Goal: Information Seeking & Learning: Understand process/instructions

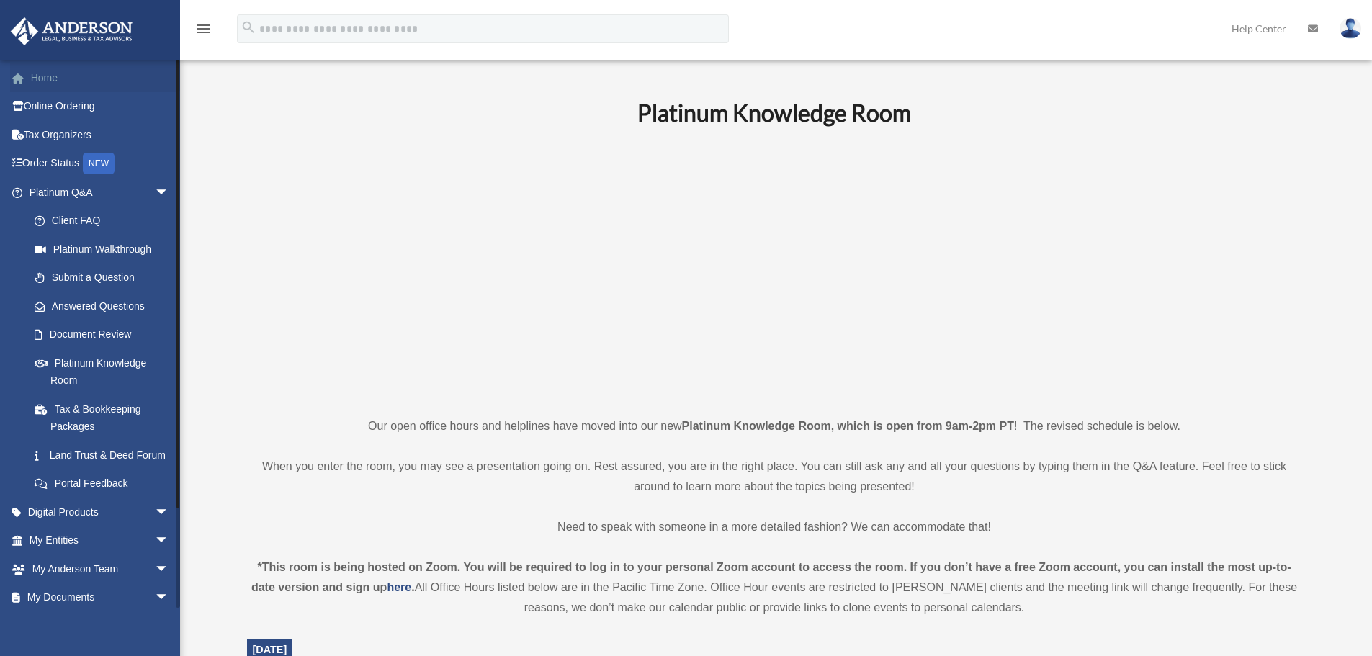
drag, startPoint x: 0, startPoint y: 0, endPoint x: 50, endPoint y: 82, distance: 96.4
click at [50, 82] on link "Home" at bounding box center [100, 77] width 181 height 29
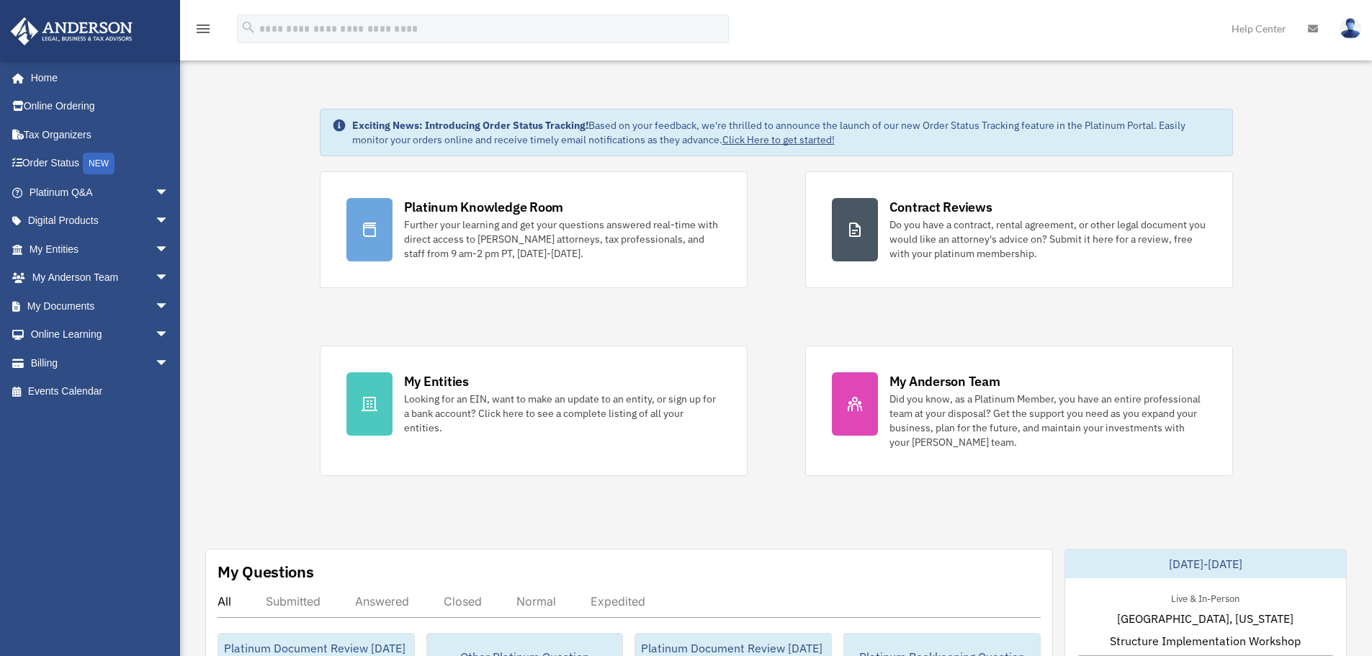
click at [570, 320] on div "Platinum Knowledge Room Further your learning and get your questions answered r…" at bounding box center [776, 323] width 913 height 305
click at [637, 319] on div "Platinum Knowledge Room Further your learning and get your questions answered r…" at bounding box center [776, 323] width 913 height 305
click at [155, 190] on span "arrow_drop_down" at bounding box center [169, 193] width 29 height 30
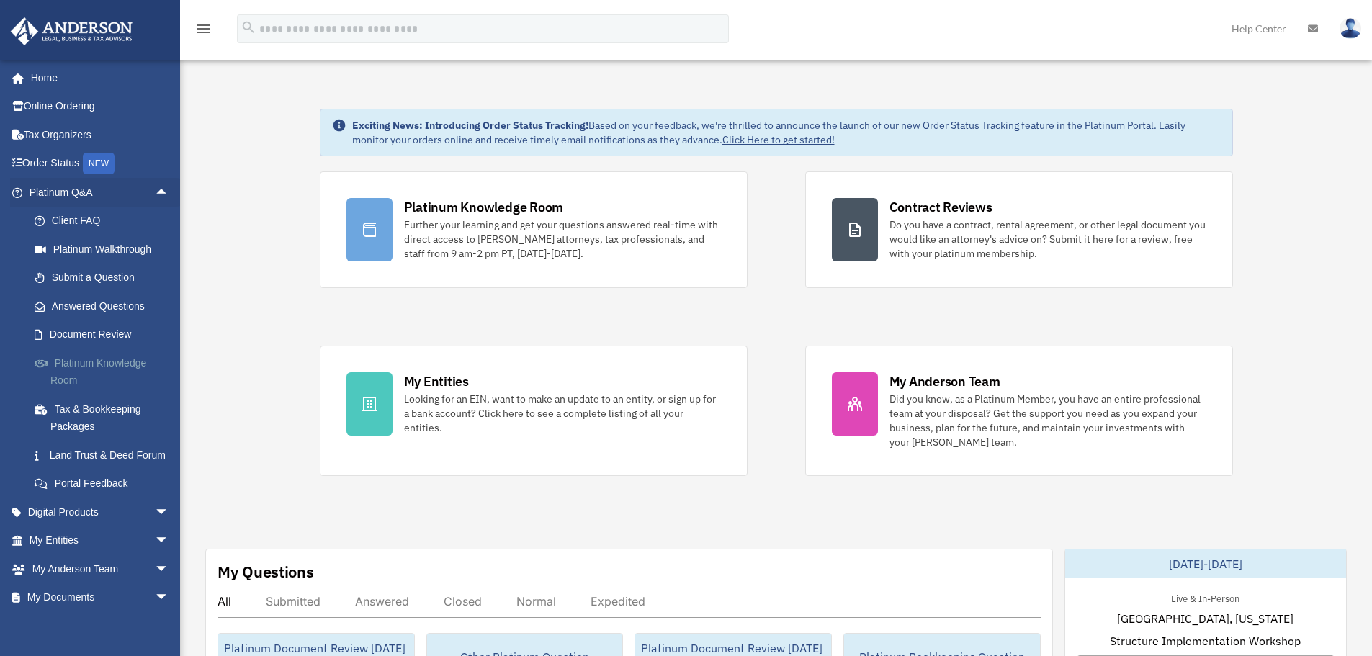
click at [120, 360] on link "Platinum Knowledge Room" at bounding box center [105, 372] width 171 height 46
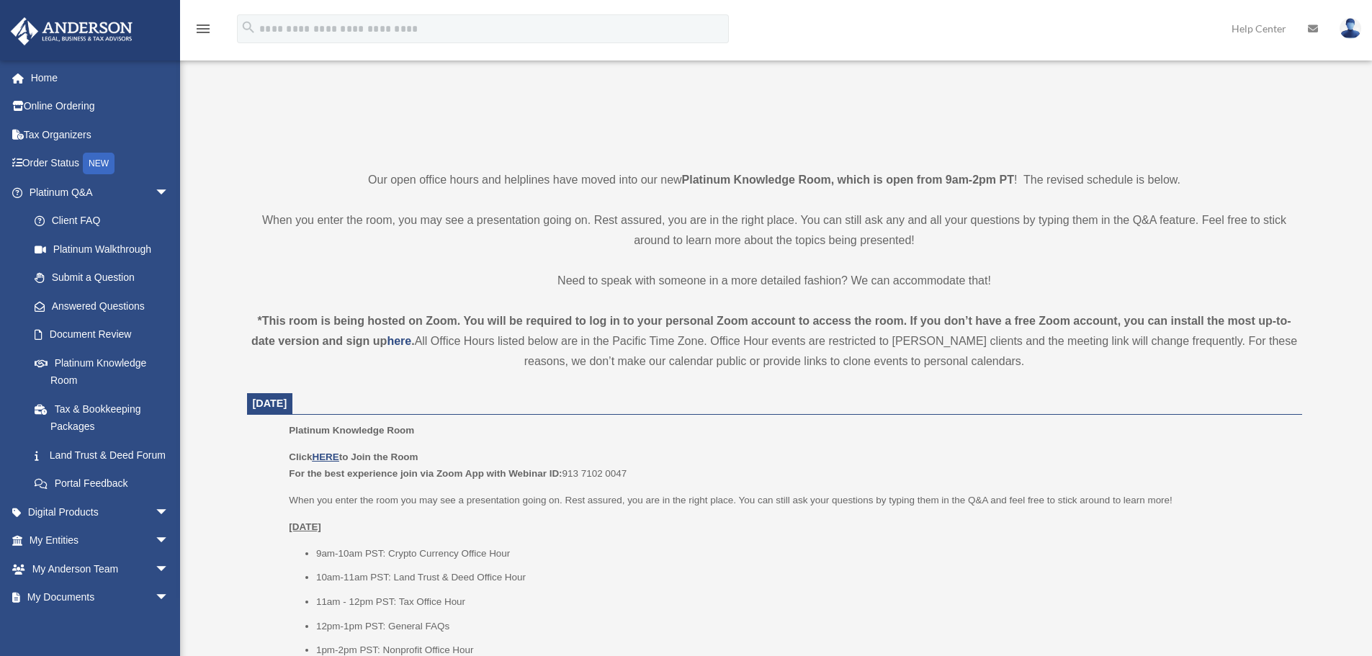
scroll to position [360, 0]
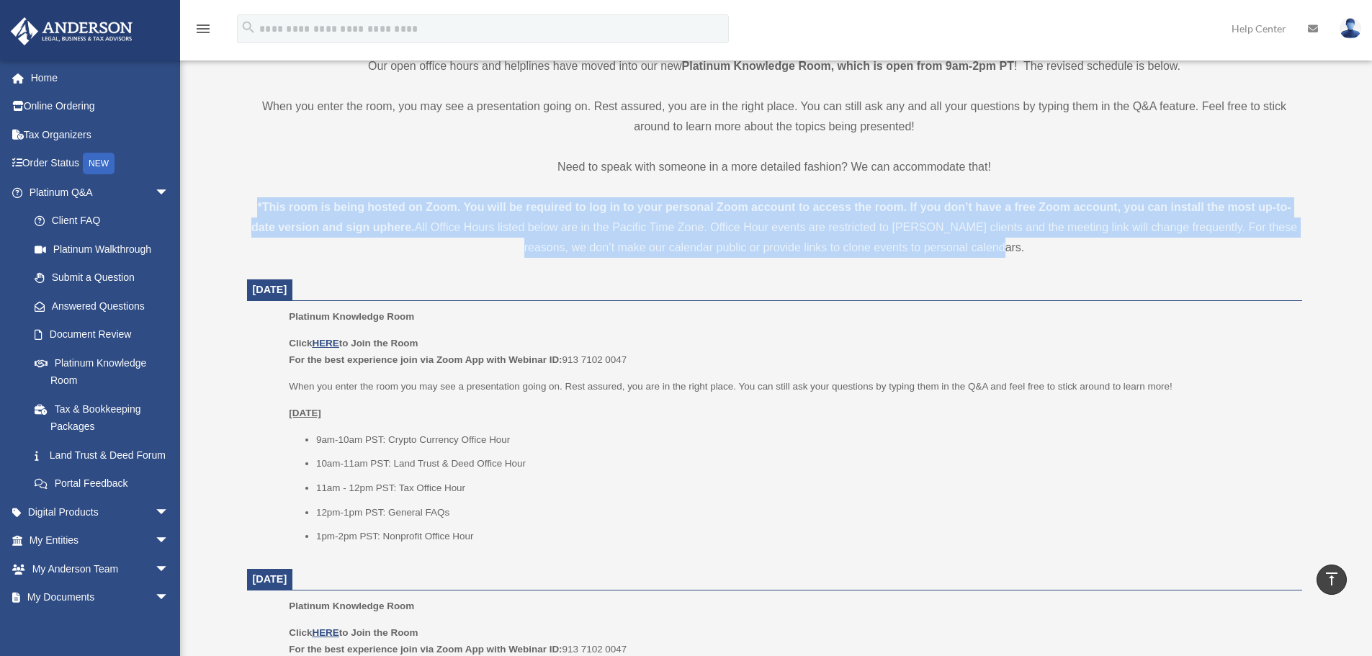
drag, startPoint x: 1006, startPoint y: 247, endPoint x: 252, endPoint y: 207, distance: 755.2
click at [252, 207] on div "*This room is being hosted on Zoom. You will be required to log in to your pers…" at bounding box center [774, 227] width 1055 height 61
click at [1019, 254] on div "*This room is being hosted on Zoom. You will be required to log in to your pers…" at bounding box center [774, 227] width 1055 height 61
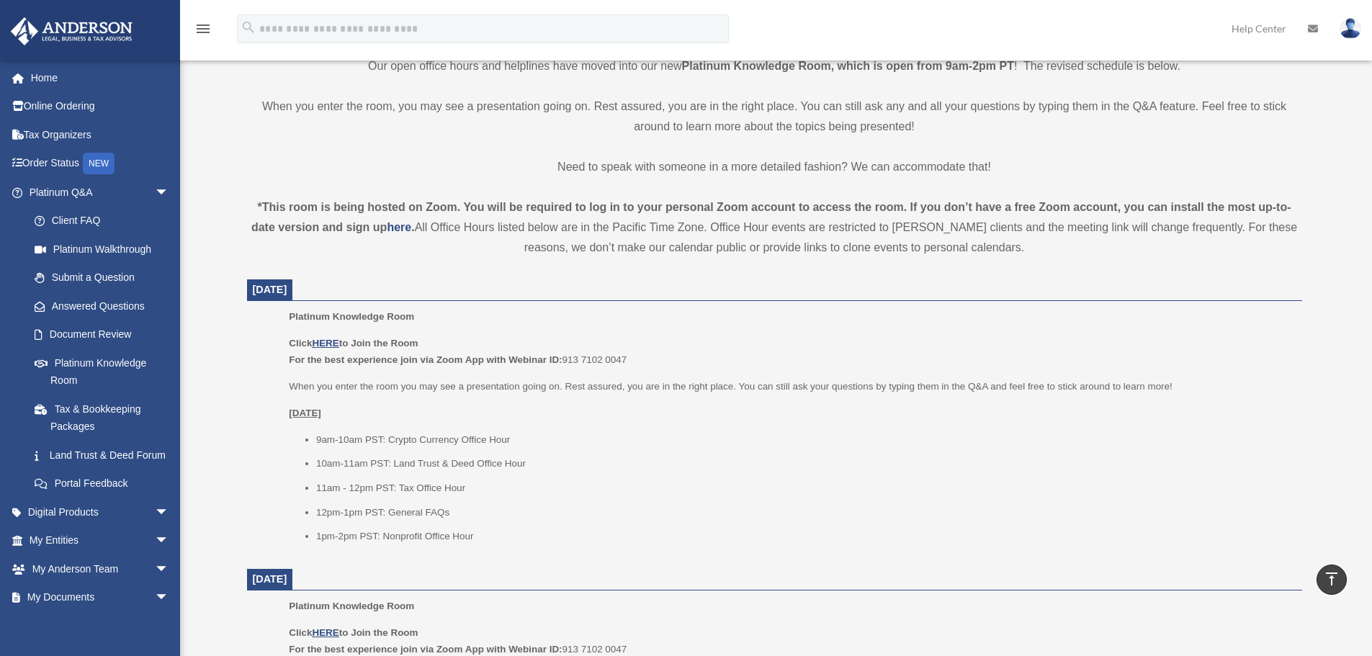
drag, startPoint x: 257, startPoint y: 202, endPoint x: 1026, endPoint y: 261, distance: 770.9
click at [1026, 261] on div "Platinum Knowledge Room Our open office hours and helplines have moved into our…" at bounding box center [774, 656] width 1077 height 1838
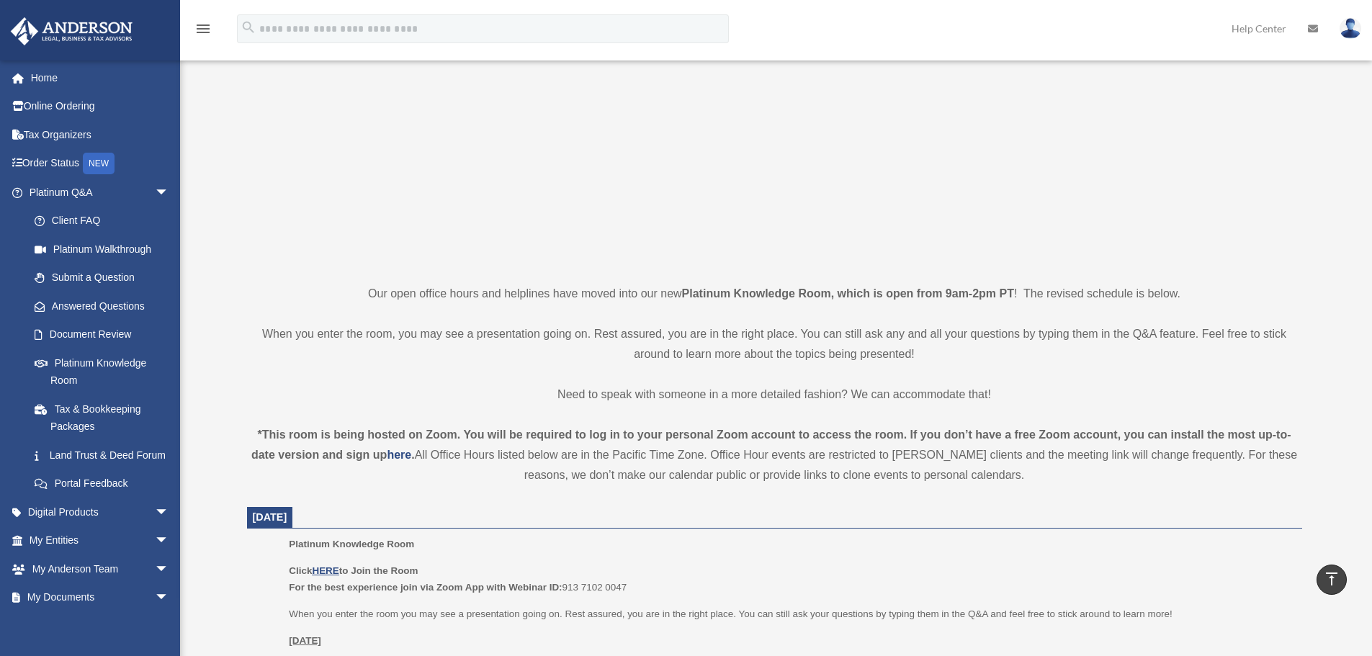
scroll to position [72, 0]
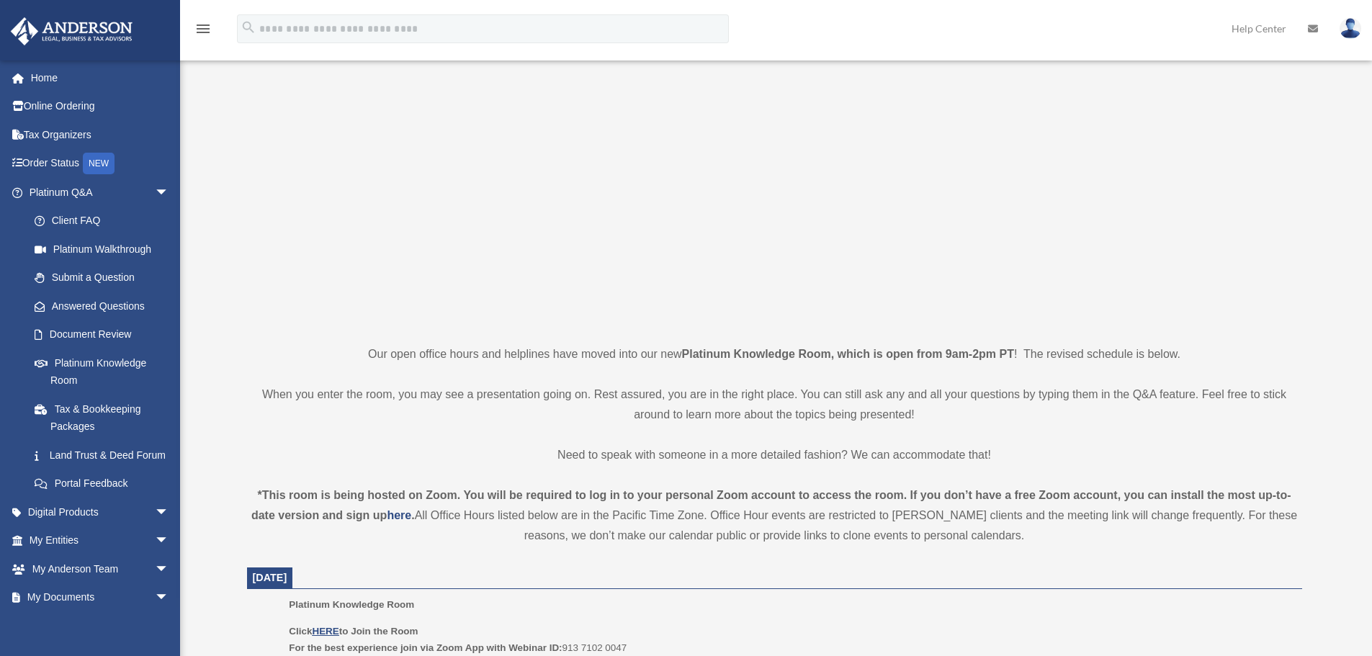
drag, startPoint x: 354, startPoint y: 349, endPoint x: 1294, endPoint y: 547, distance: 959.7
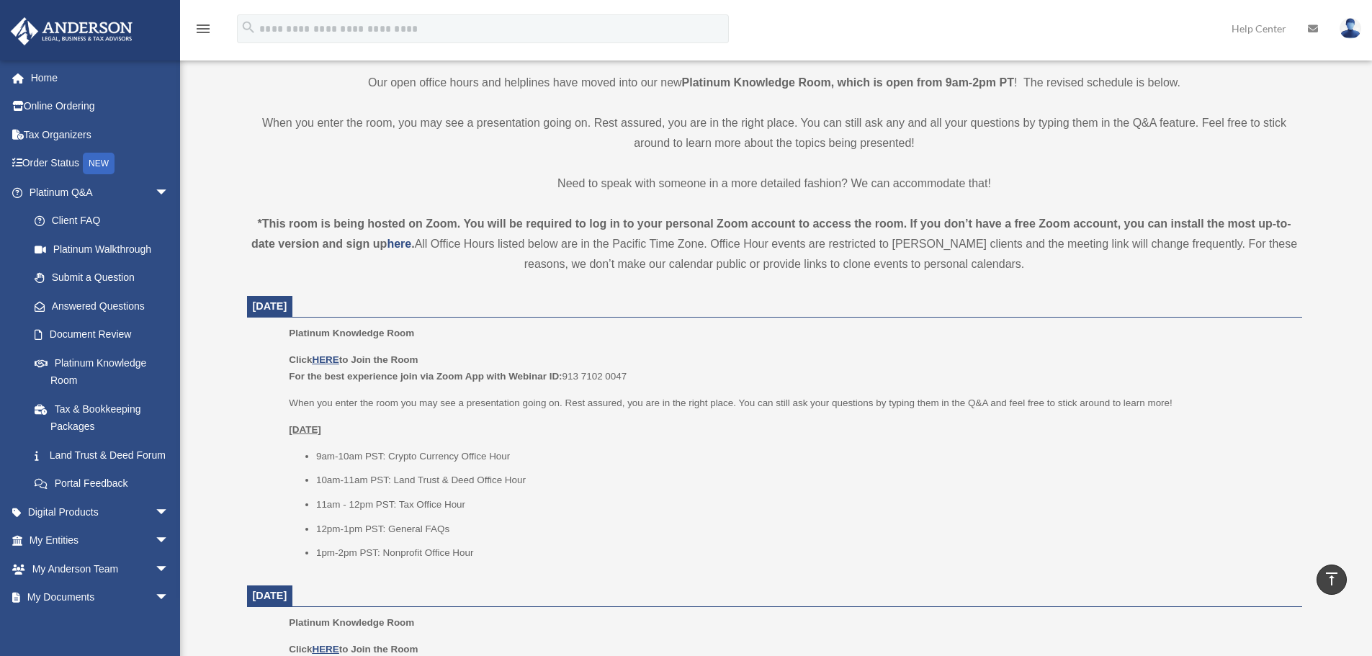
scroll to position [504, 0]
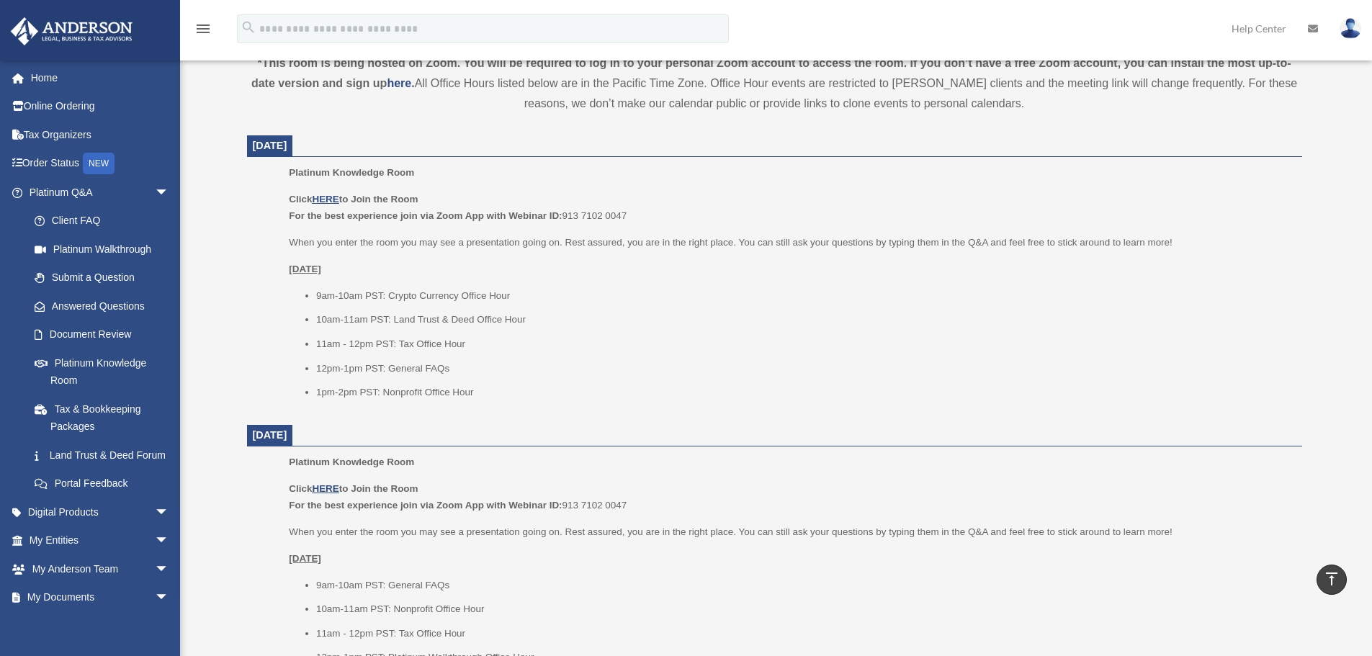
click at [790, 340] on li "11am - 12pm PST: Tax Office Hour" at bounding box center [804, 344] width 976 height 17
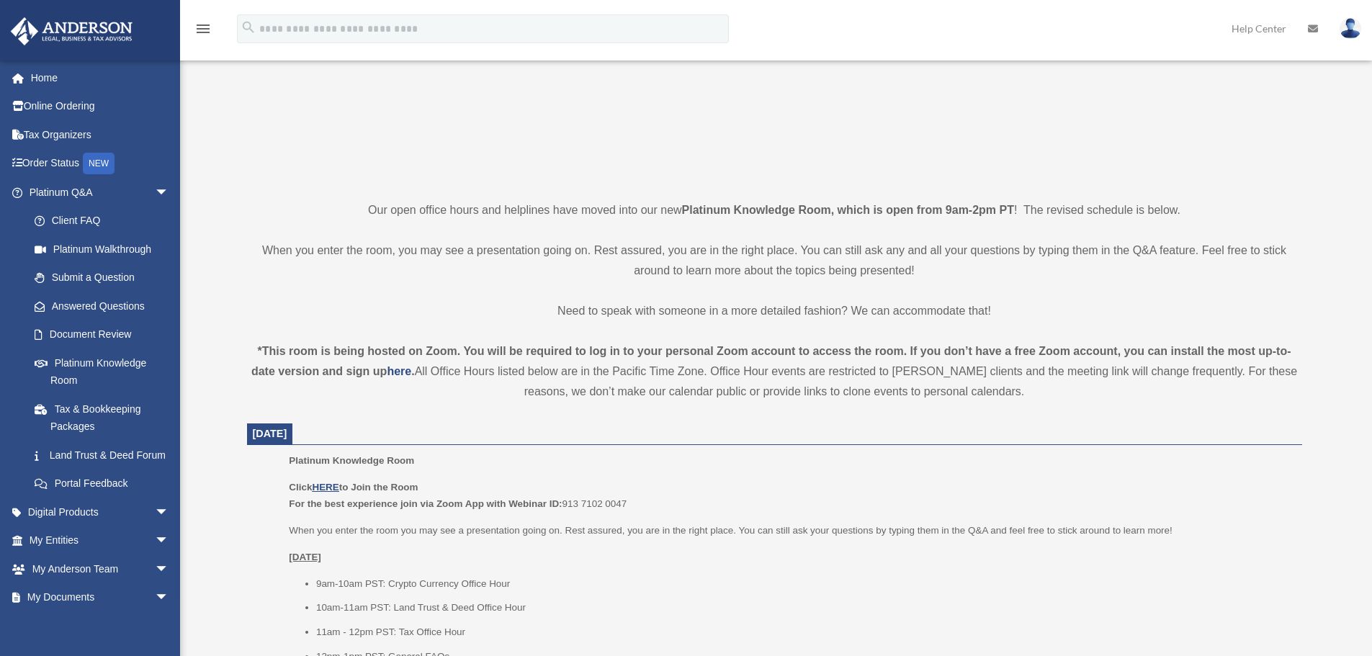
scroll to position [0, 0]
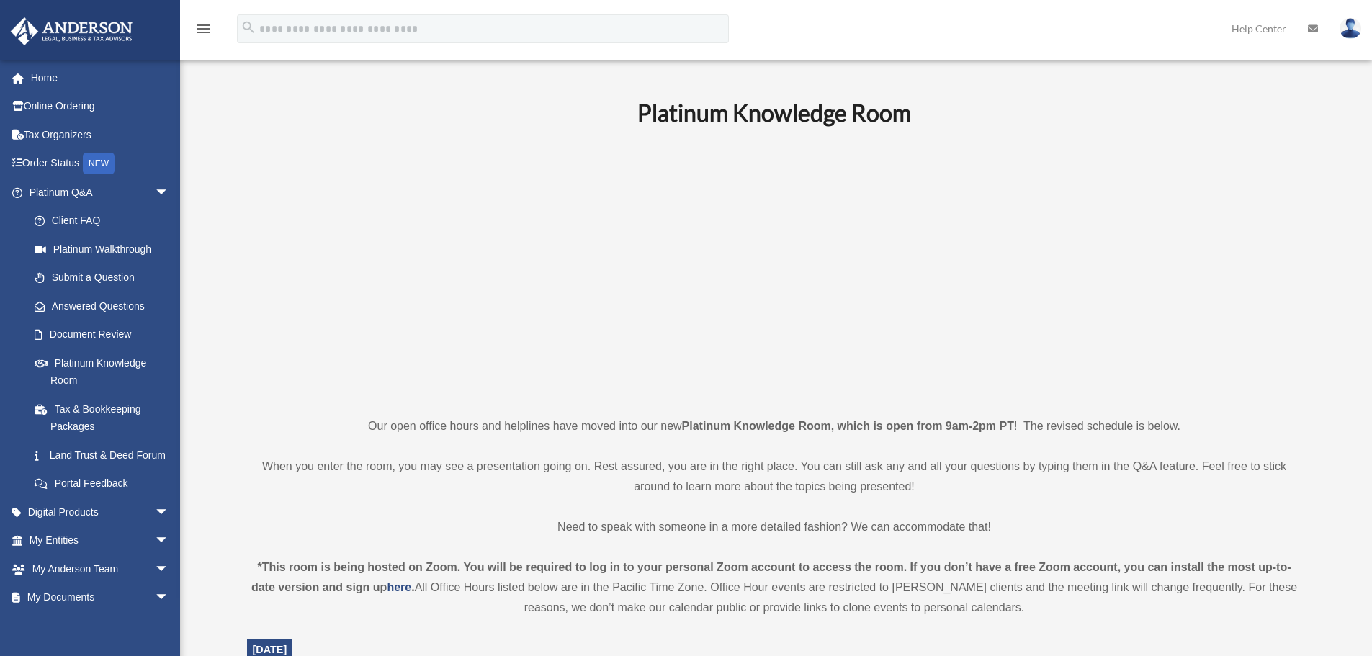
click at [1063, 277] on p at bounding box center [774, 271] width 1055 height 250
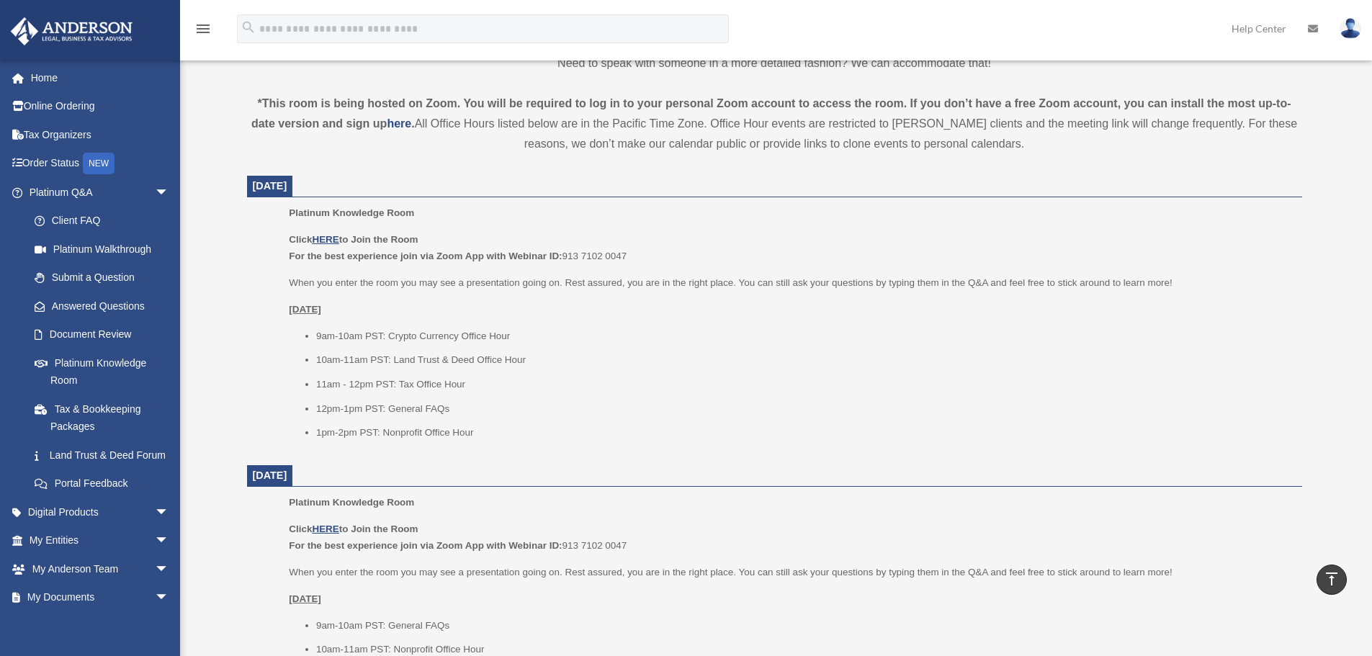
scroll to position [432, 0]
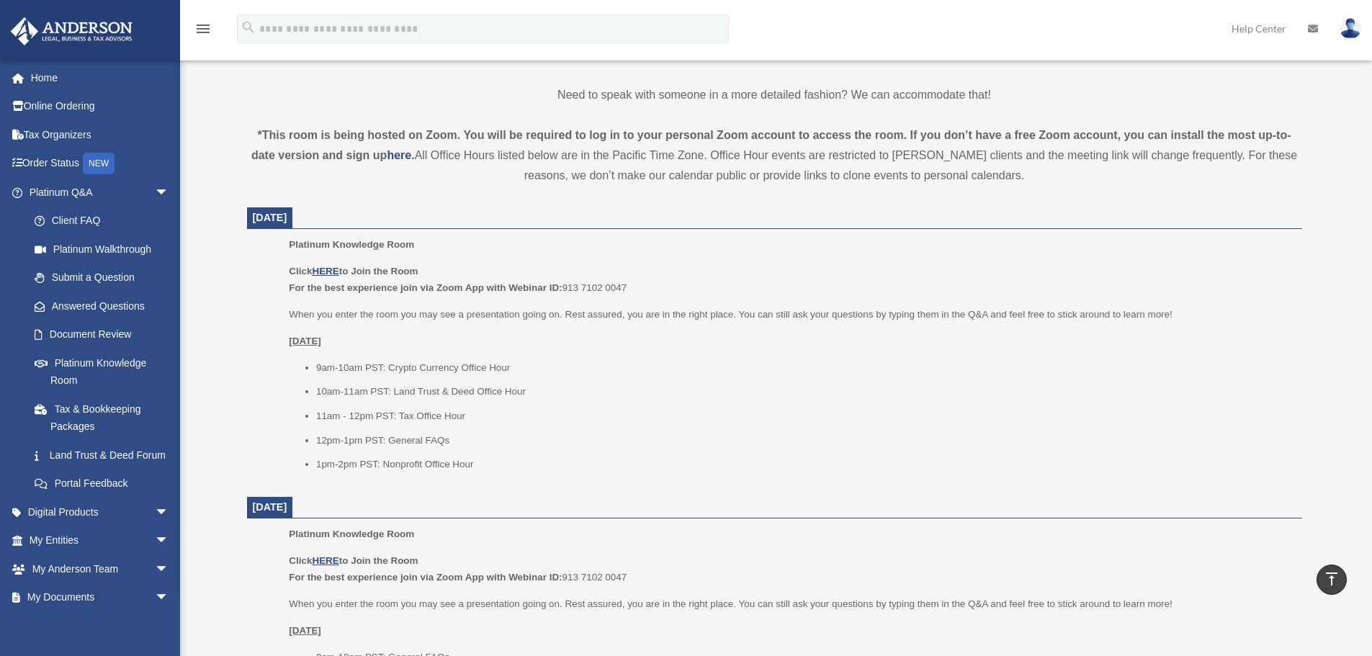
click at [682, 389] on li "10am-11am PST: Land Trust & Deed Office Hour" at bounding box center [804, 391] width 976 height 17
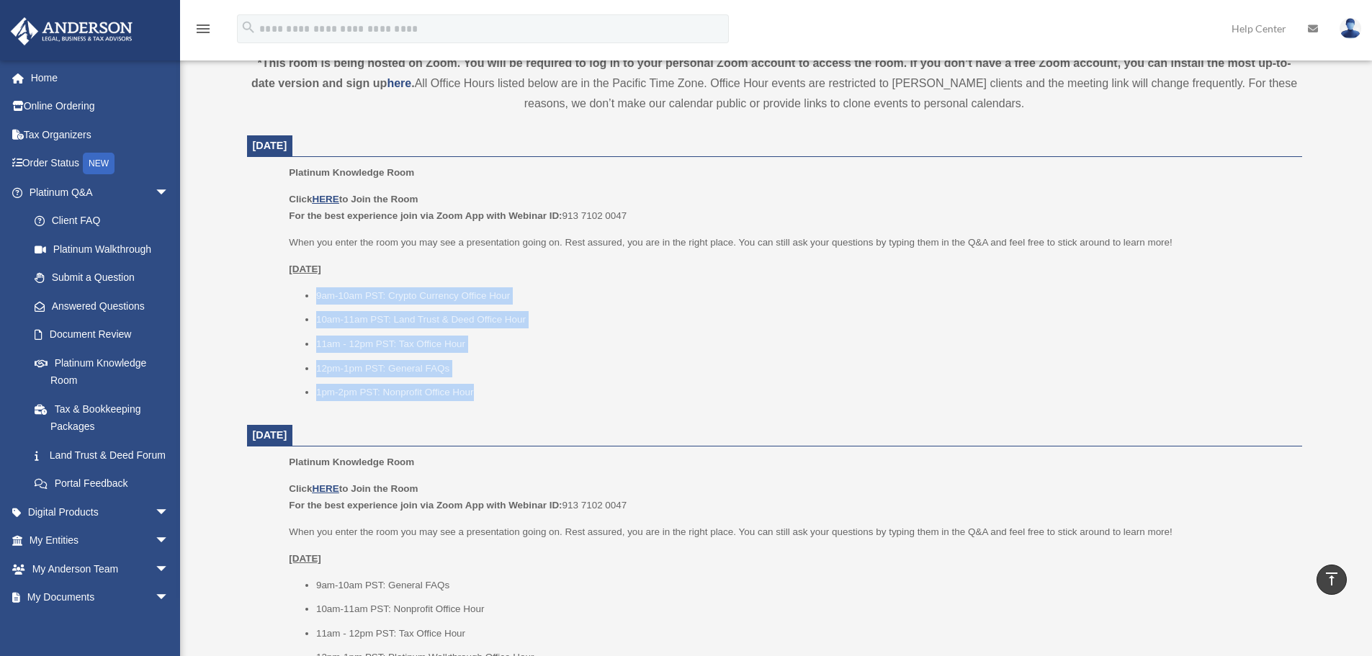
drag, startPoint x: 317, startPoint y: 292, endPoint x: 604, endPoint y: 393, distance: 303.9
click at [604, 393] on ul "9am-10am PST: Crypto Currency Office Hour 10am-11am PST: Land Trust & Deed Offi…" at bounding box center [790, 344] width 1003 height 114
click at [604, 393] on li "1pm-2pm PST: Nonprofit Office Hour" at bounding box center [804, 392] width 976 height 17
drag, startPoint x: 315, startPoint y: 295, endPoint x: 527, endPoint y: 393, distance: 233.6
click at [527, 393] on ul "9am-10am PST: Crypto Currency Office Hour 10am-11am PST: Land Trust & Deed Offi…" at bounding box center [790, 344] width 1003 height 114
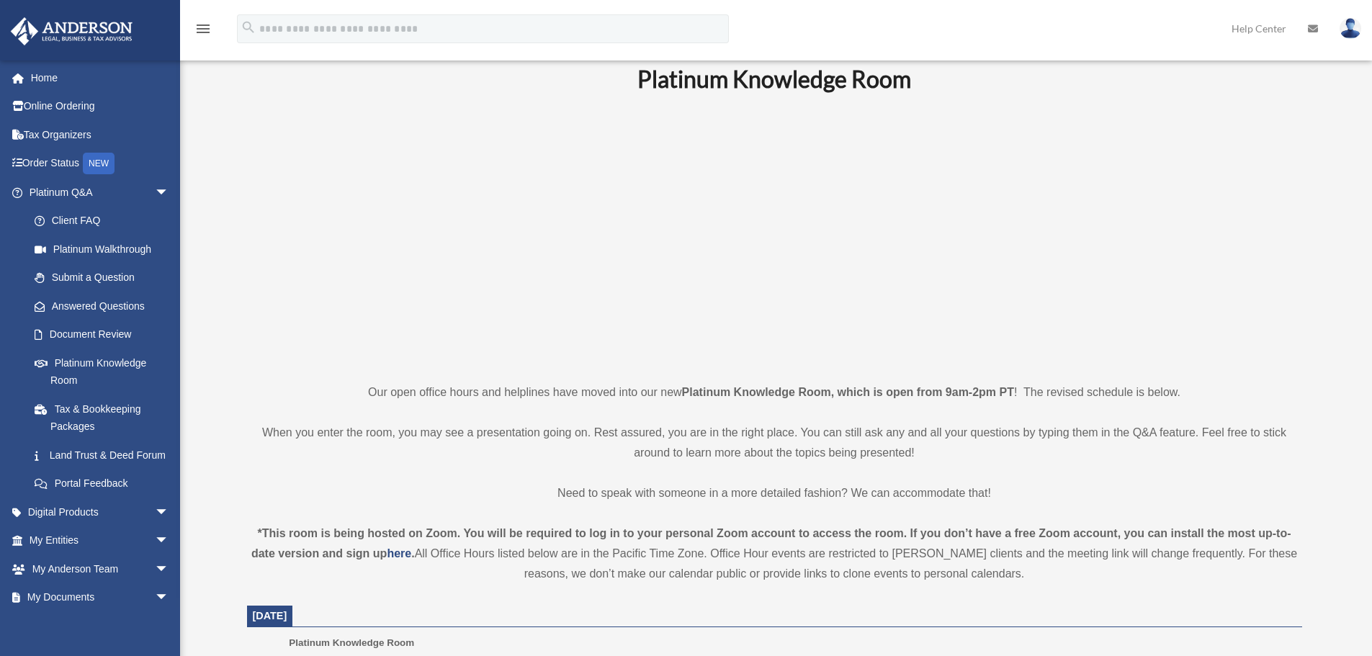
scroll to position [0, 0]
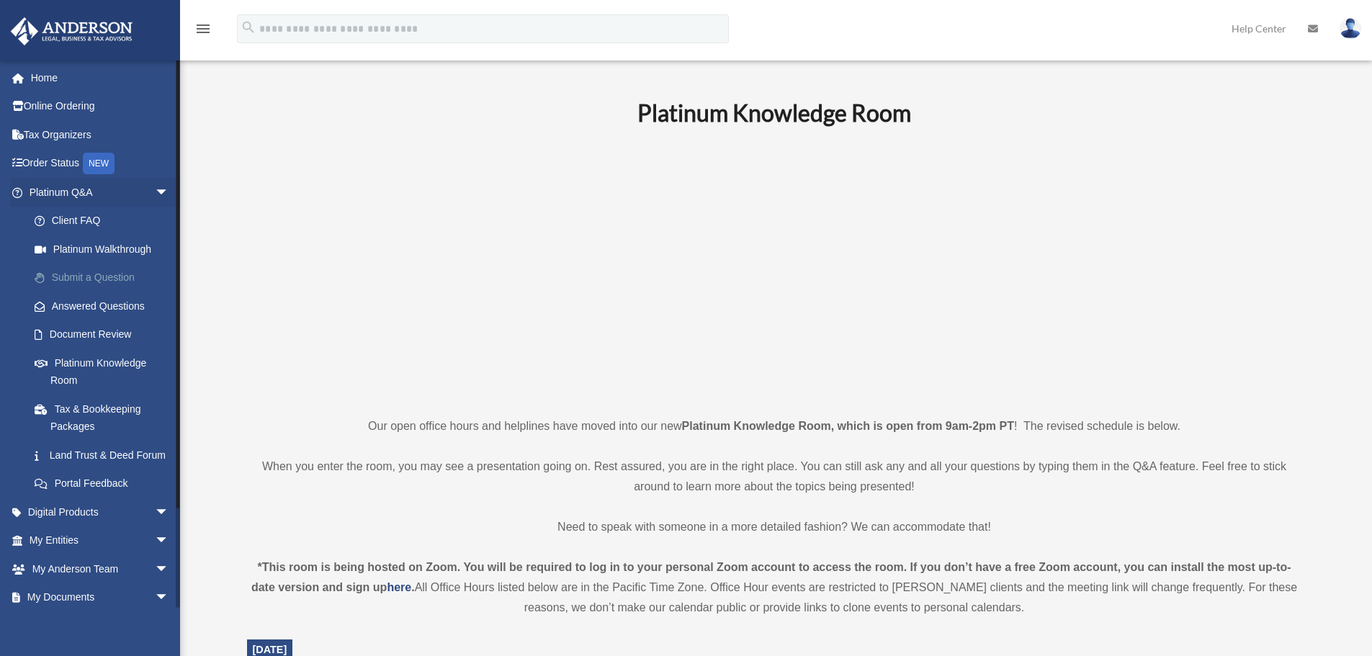
click at [104, 274] on link "Submit a Question" at bounding box center [105, 278] width 171 height 29
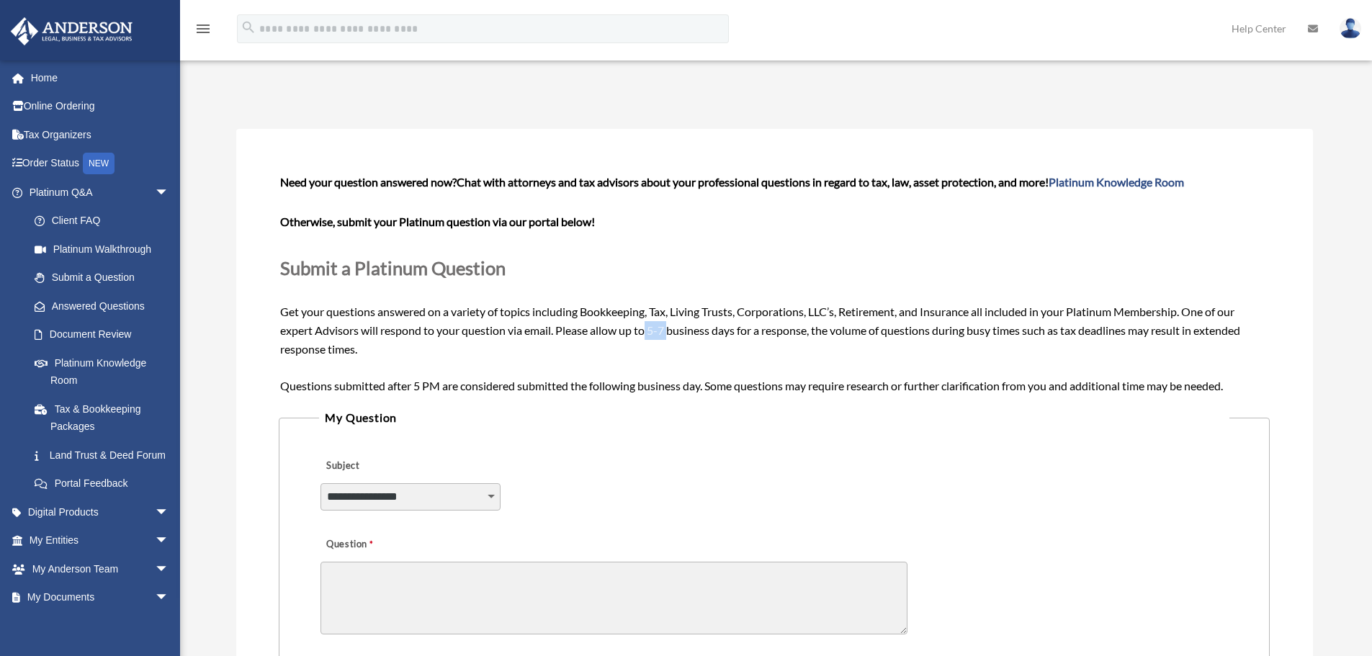
drag, startPoint x: 649, startPoint y: 328, endPoint x: 671, endPoint y: 326, distance: 21.7
click at [671, 326] on span "Need your question answered now? Chat with attorneys and tax advisors about you…" at bounding box center [773, 283] width 987 height 217
drag, startPoint x: 648, startPoint y: 330, endPoint x: 671, endPoint y: 328, distance: 23.1
click at [671, 328] on span "Need your question answered now? Chat with attorneys and tax advisors about you…" at bounding box center [773, 283] width 987 height 217
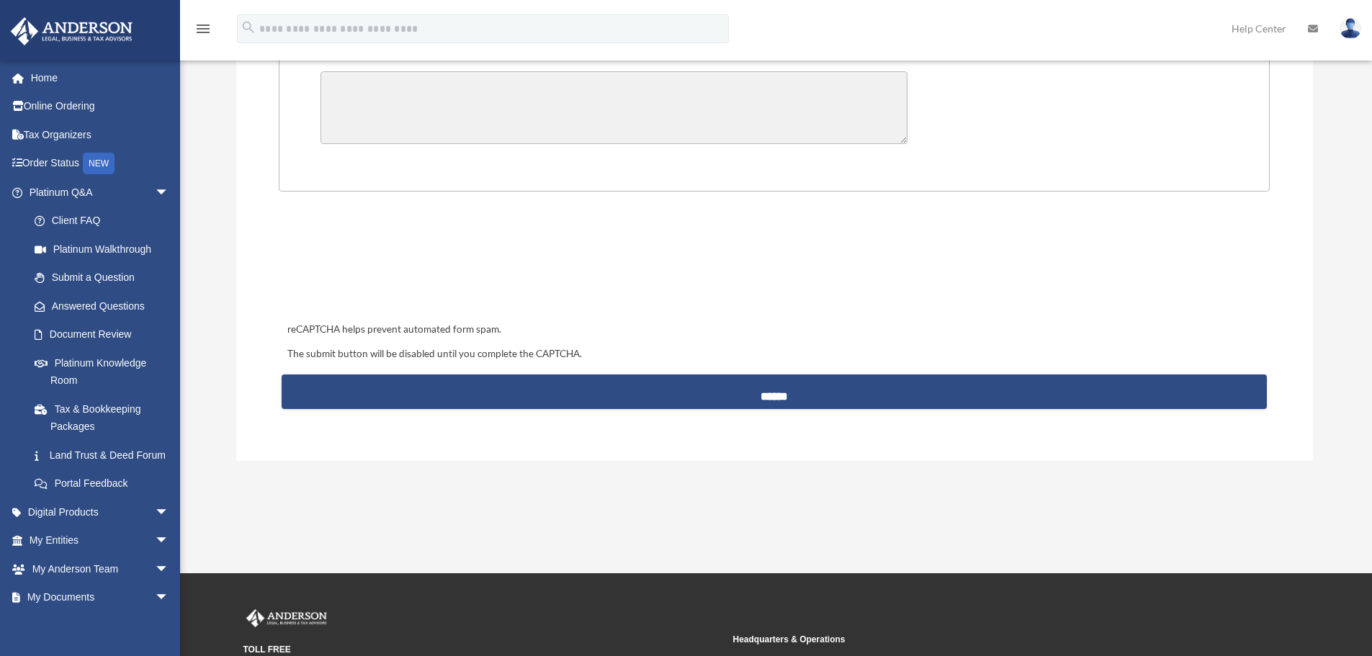
scroll to position [648, 0]
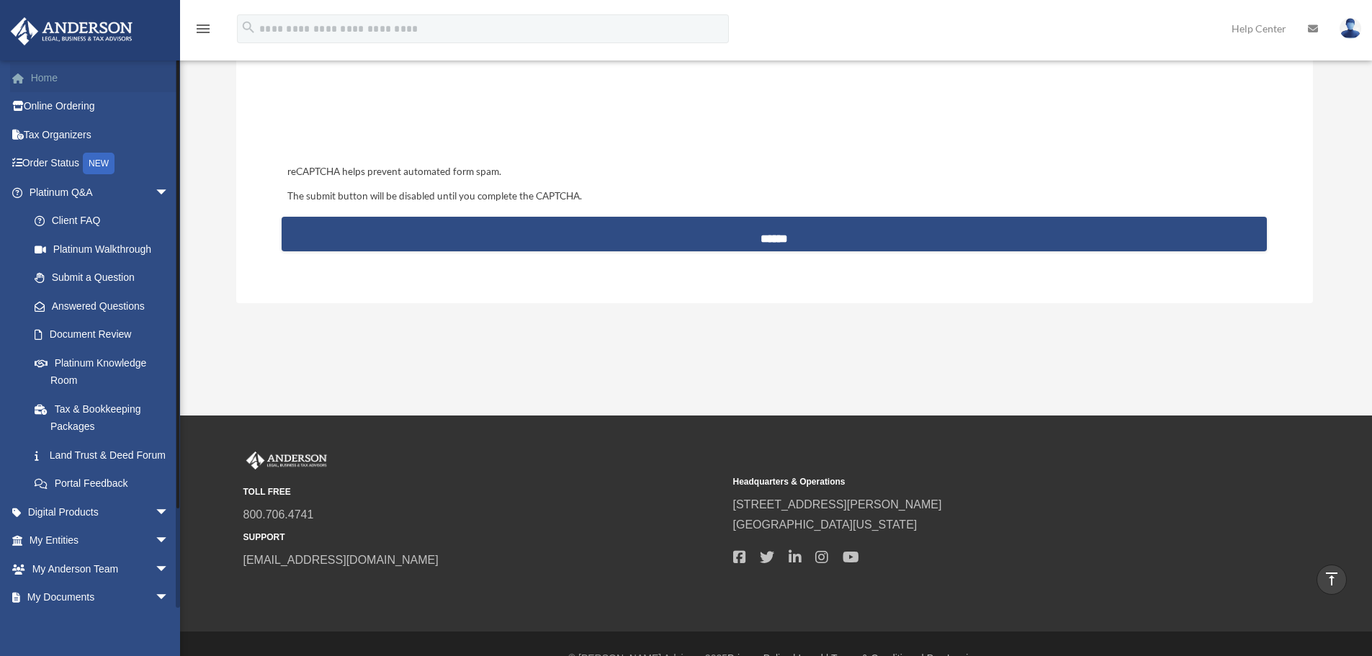
click at [59, 79] on link "Home" at bounding box center [100, 77] width 181 height 29
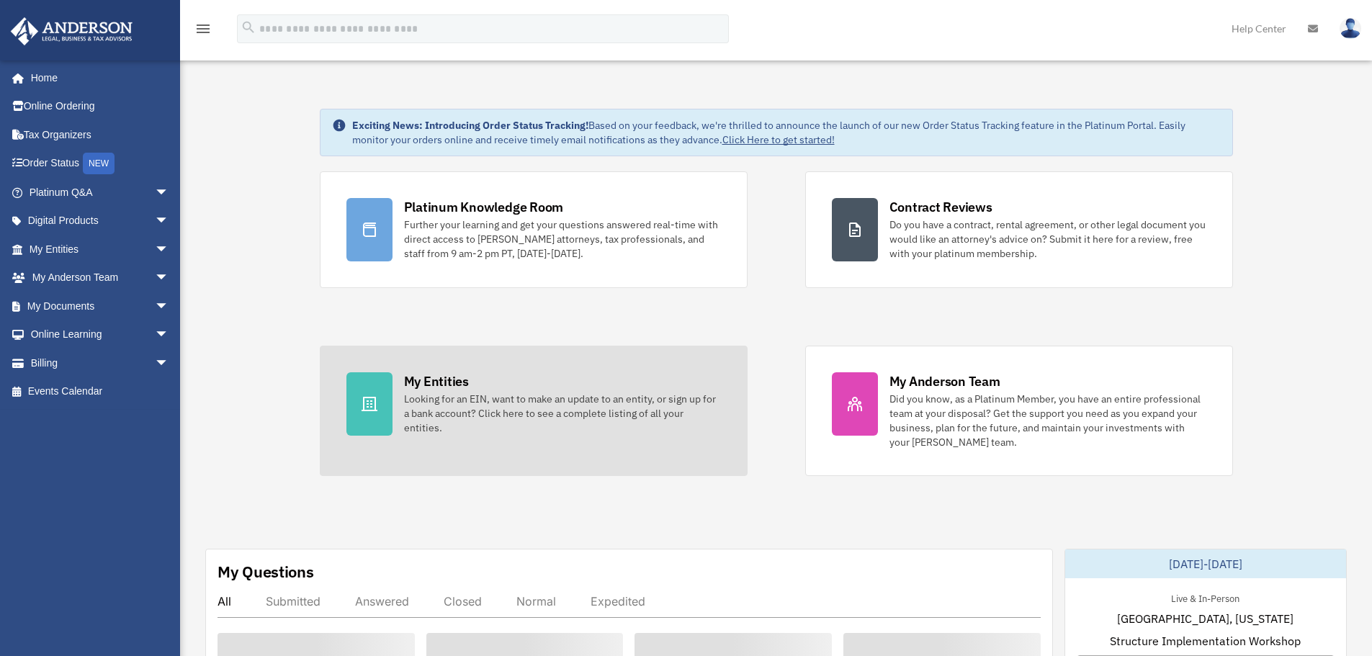
scroll to position [360, 0]
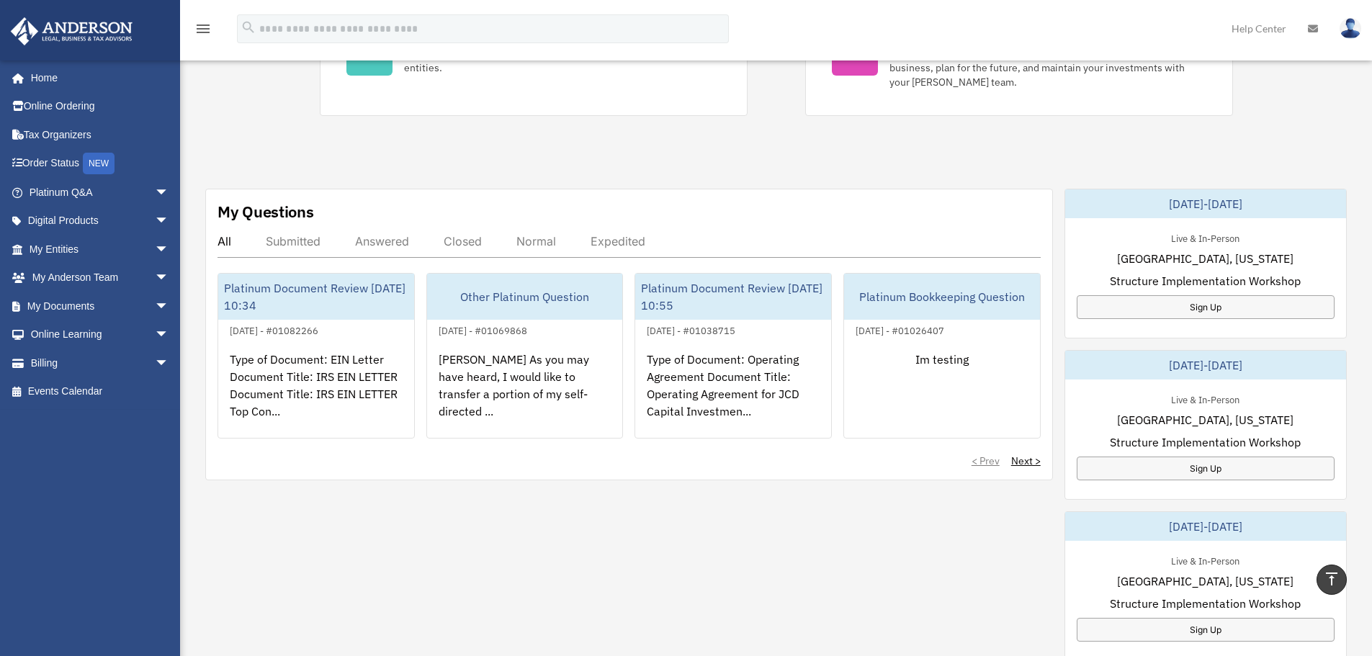
click at [311, 240] on div "Submitted" at bounding box center [293, 241] width 55 height 14
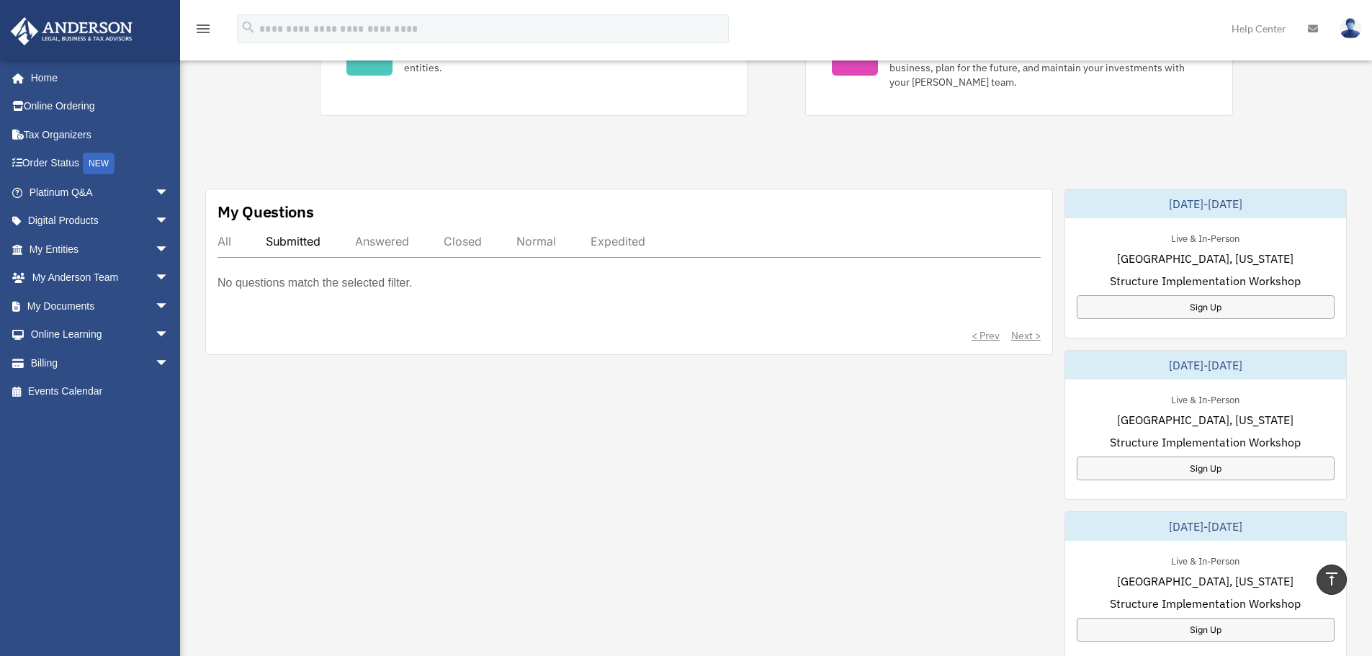
click at [385, 238] on div "Answered" at bounding box center [382, 241] width 54 height 14
click at [225, 245] on div "All" at bounding box center [225, 241] width 14 height 14
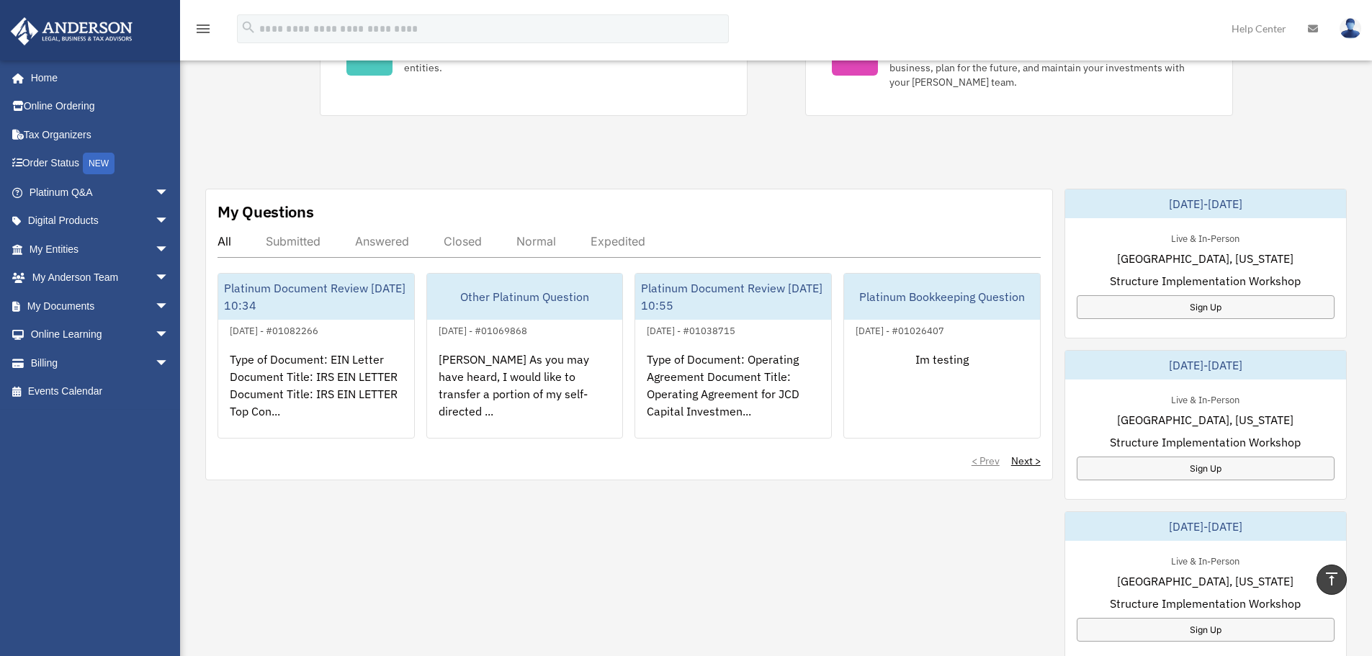
click at [727, 230] on div "My Questions All Submitted Answered Closed Normal Expedited Platinum Document R…" at bounding box center [629, 335] width 848 height 292
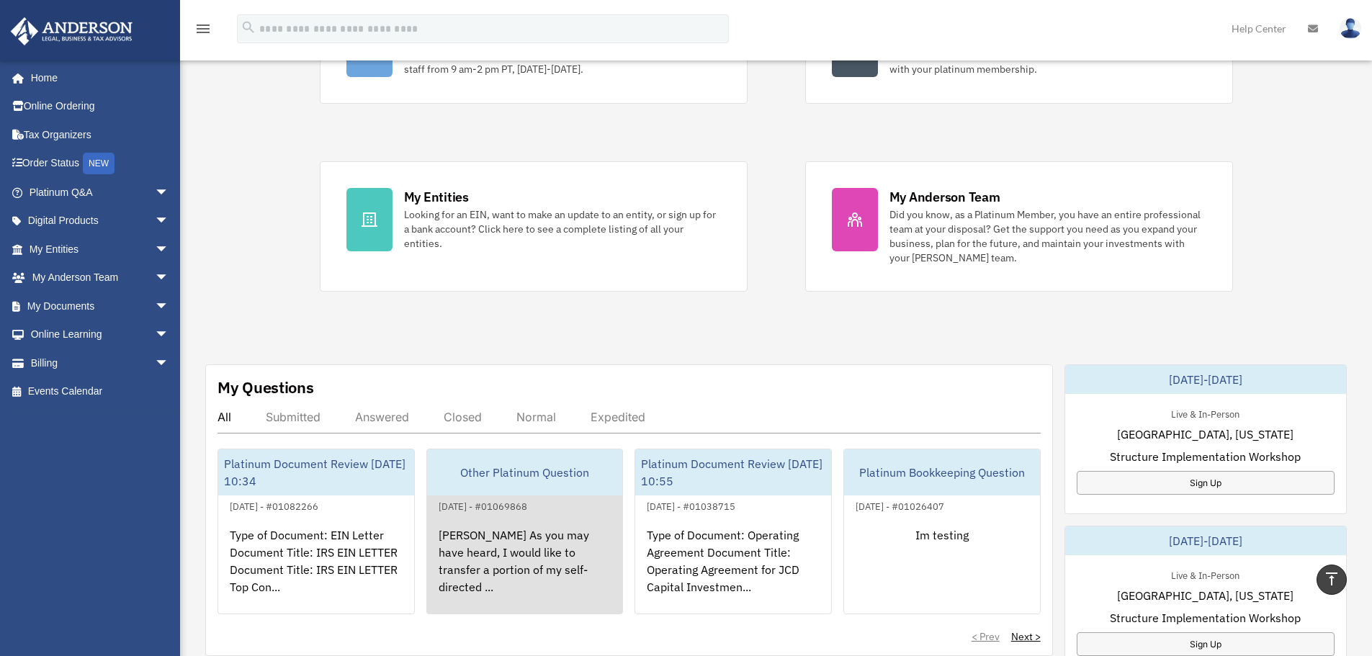
scroll to position [0, 0]
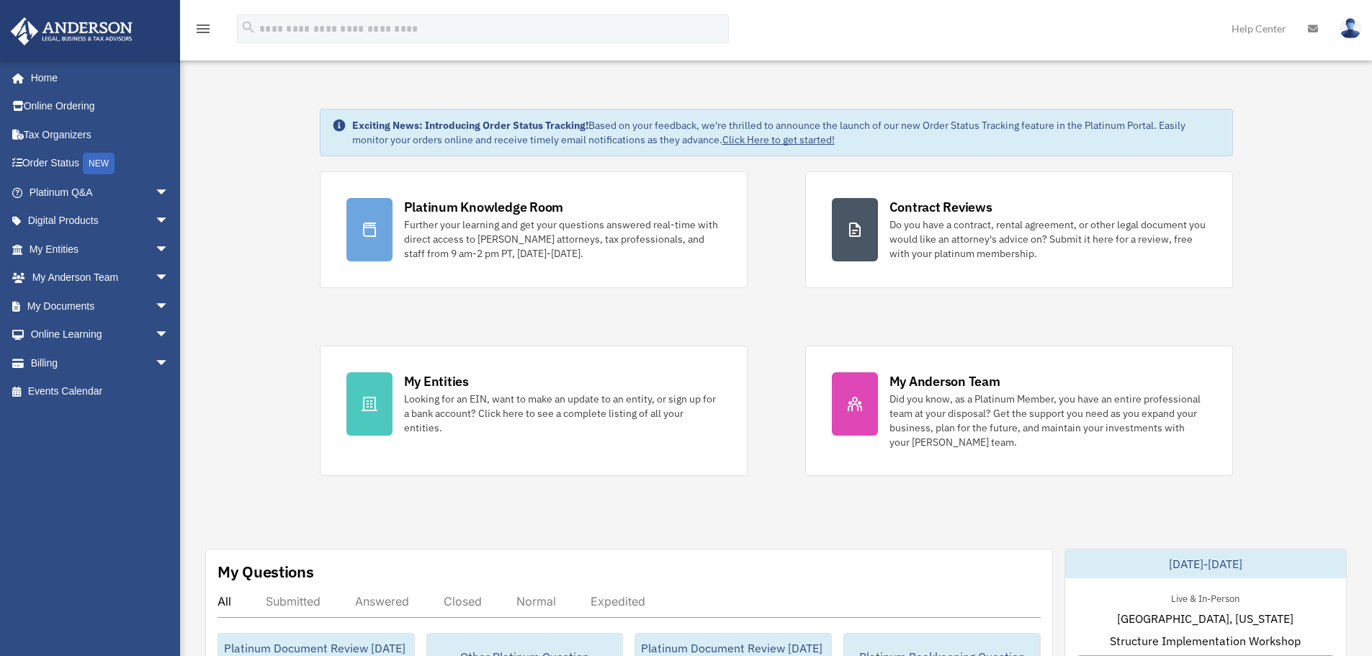
click at [740, 310] on div "Platinum Knowledge Room Further your learning and get your questions answered r…" at bounding box center [776, 323] width 913 height 305
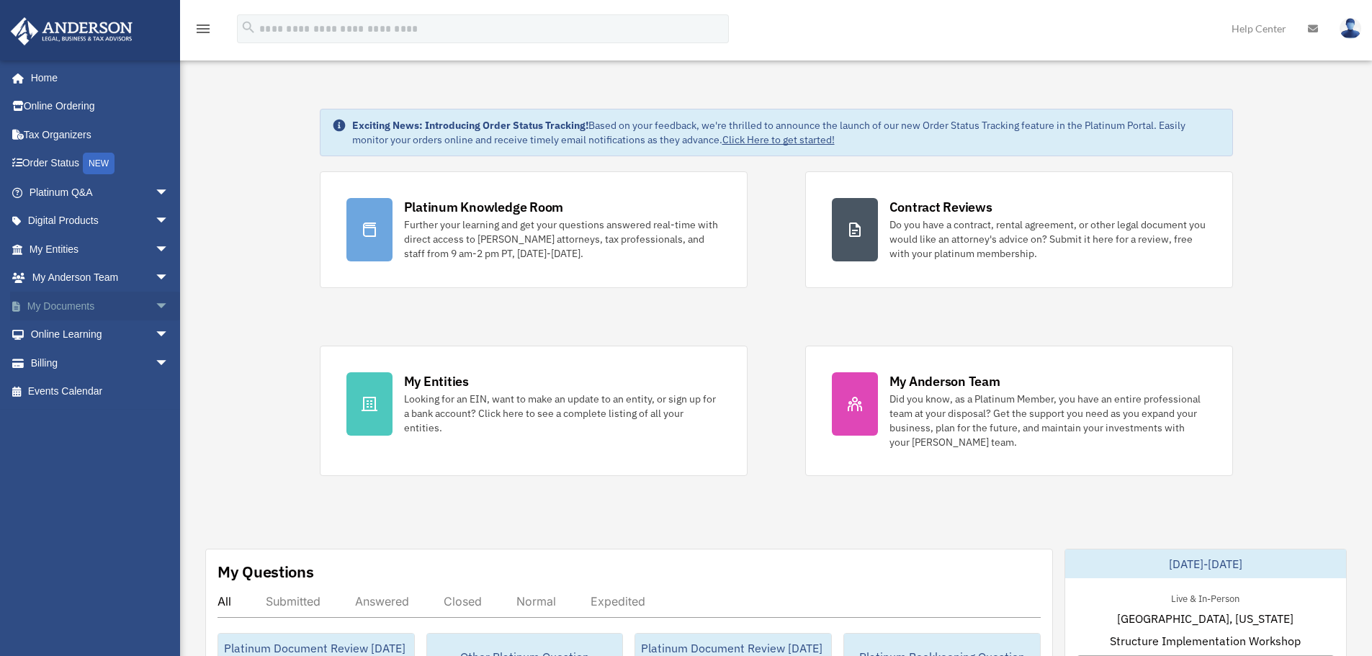
click at [155, 303] on span "arrow_drop_down" at bounding box center [169, 307] width 29 height 30
click at [155, 303] on span "arrow_drop_up" at bounding box center [169, 307] width 29 height 30
click at [155, 184] on span "arrow_drop_down" at bounding box center [169, 193] width 29 height 30
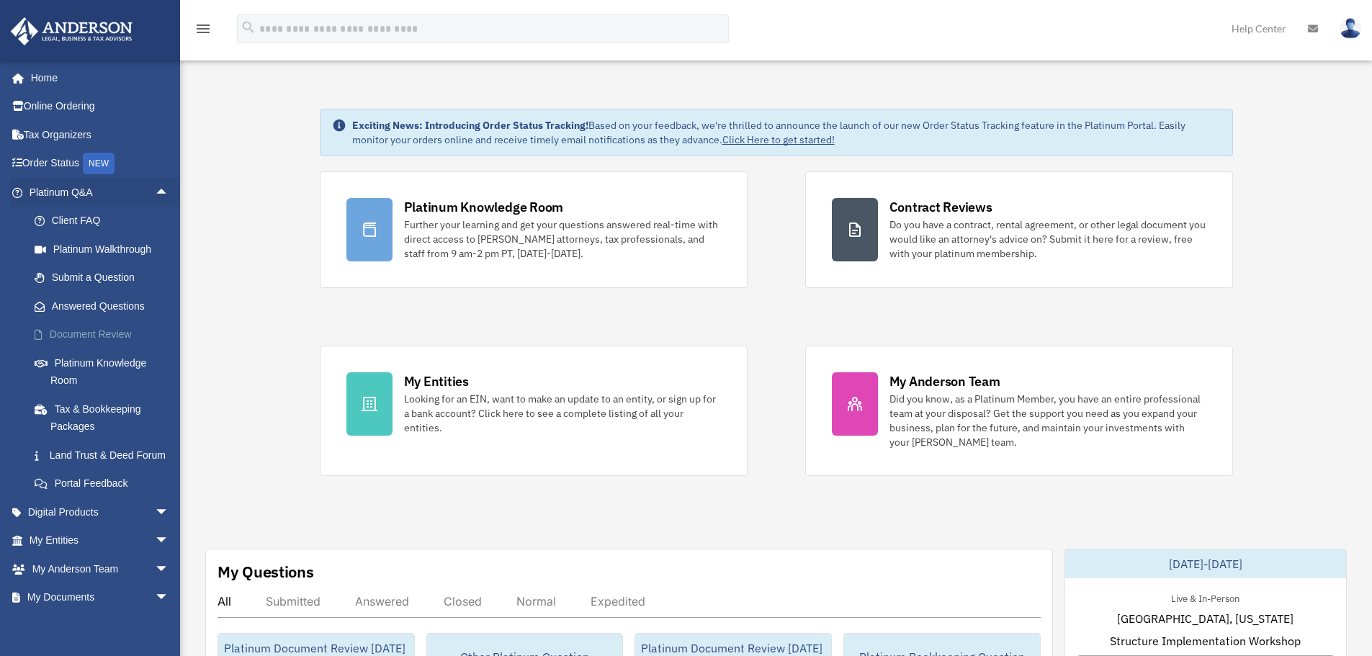
click at [109, 329] on link "Document Review" at bounding box center [105, 335] width 171 height 29
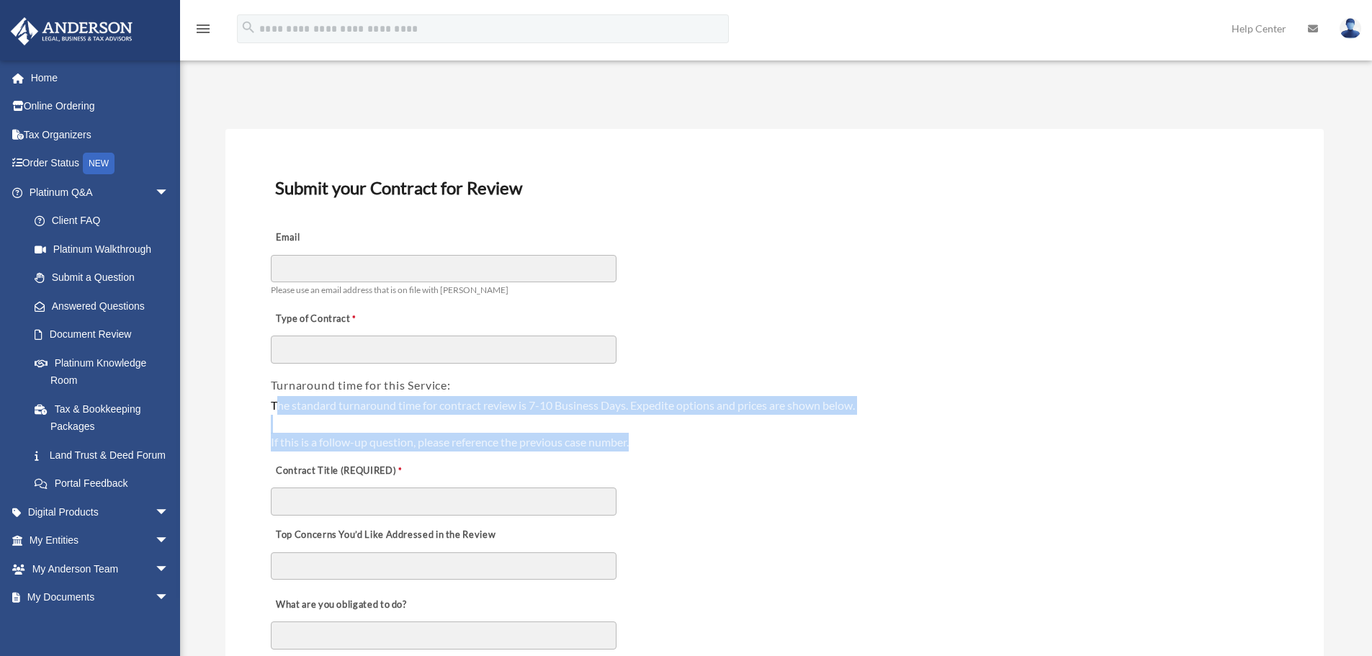
drag, startPoint x: 274, startPoint y: 411, endPoint x: 857, endPoint y: 434, distance: 583.2
click at [857, 434] on div "The standard turnaround time for contract review is 7-10 Business Days. Expedit…" at bounding box center [775, 423] width 1008 height 55
click at [293, 408] on div "The standard turnaround time for contract review is 7-10 Business Days. Expedit…" at bounding box center [775, 423] width 1008 height 55
drag, startPoint x: 271, startPoint y: 407, endPoint x: 688, endPoint y: 449, distance: 419.2
click at [688, 449] on div "The standard turnaround time for contract review is 7-10 Business Days. Expedit…" at bounding box center [775, 423] width 1008 height 55
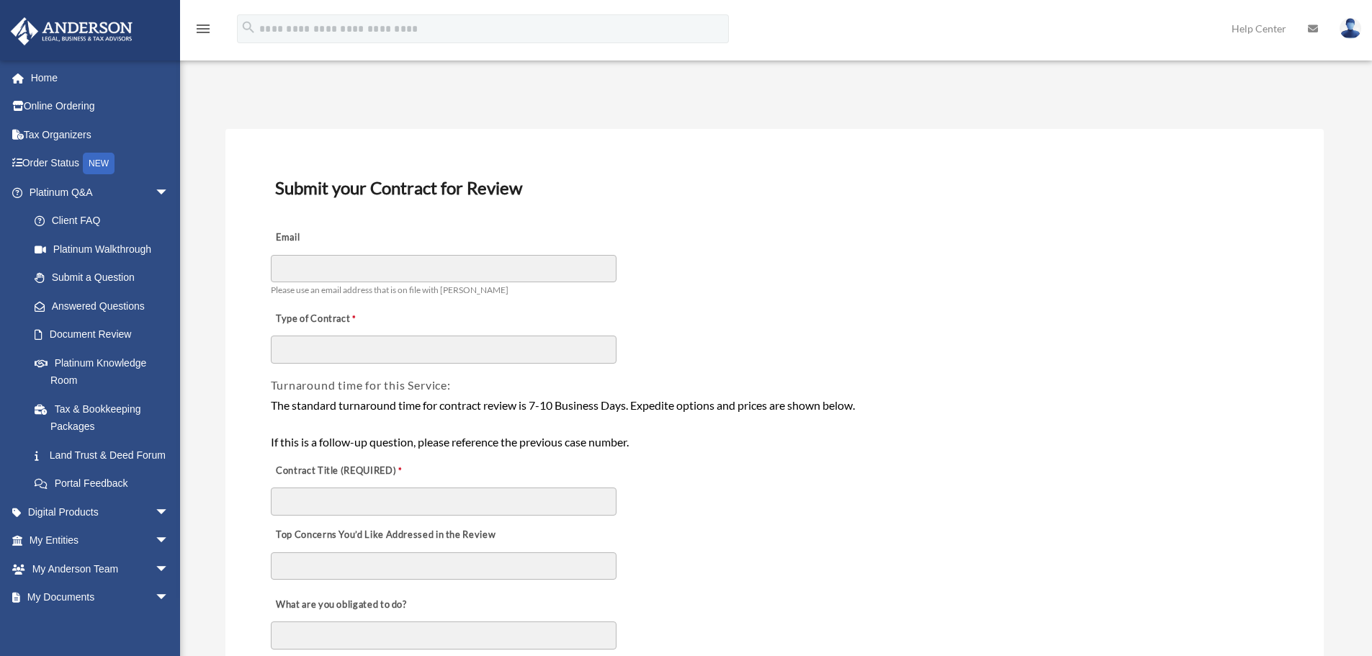
click at [155, 556] on span "arrow_drop_down" at bounding box center [169, 542] width 29 height 30
